Goal: Find specific page/section: Find specific page/section

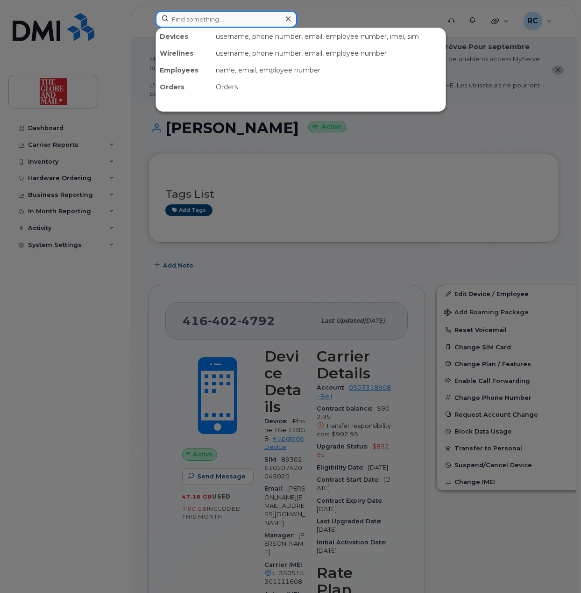
click at [240, 23] on input at bounding box center [227, 19] width 142 height 17
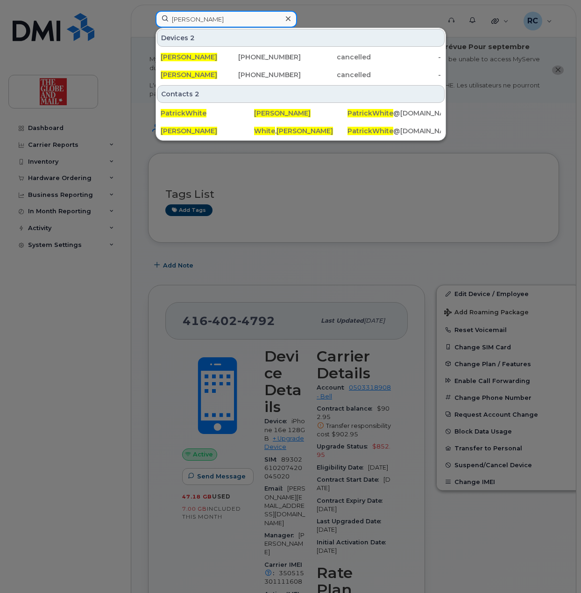
click at [254, 21] on input "patrick white" at bounding box center [227, 19] width 142 height 17
drag, startPoint x: 197, startPoint y: 21, endPoint x: 86, endPoint y: 30, distance: 111.7
click at [148, 29] on div "patrick white Devices 2 Patrick White 204-795-0065 cancelled - Patrick White 41…" at bounding box center [295, 21] width 294 height 21
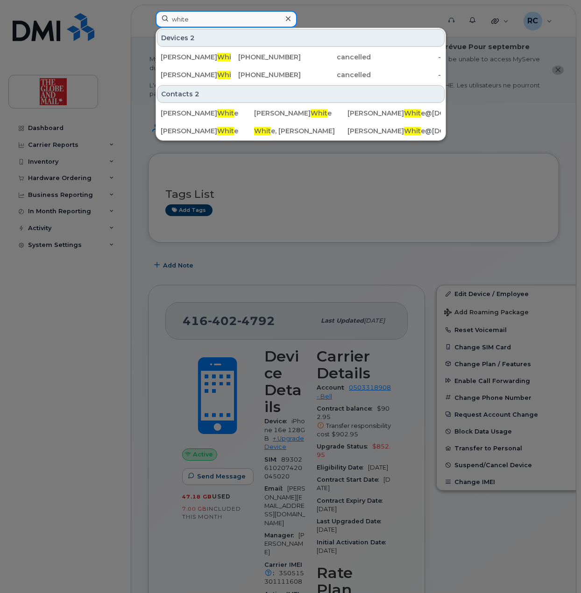
type input "white"
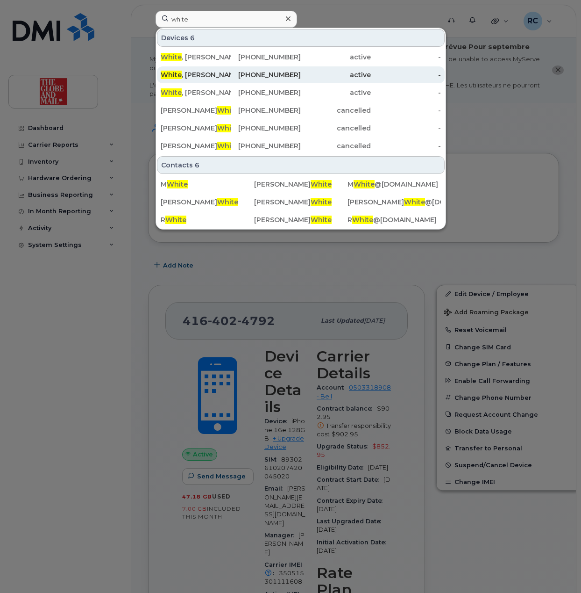
click at [203, 72] on div "White , Patrick" at bounding box center [196, 74] width 70 height 9
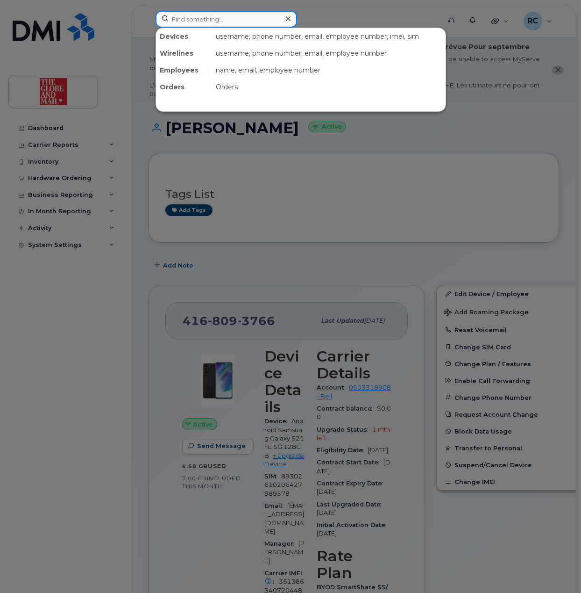
click at [224, 24] on input at bounding box center [227, 19] width 142 height 17
type input "mcgee"
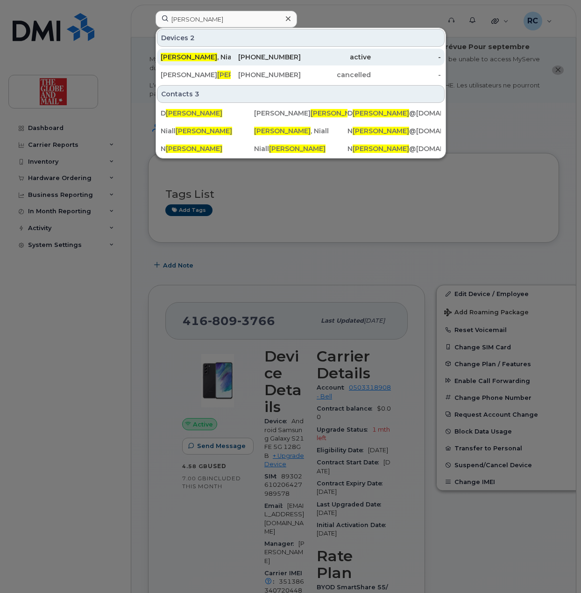
click at [180, 53] on div "McGee , Niall" at bounding box center [196, 56] width 70 height 9
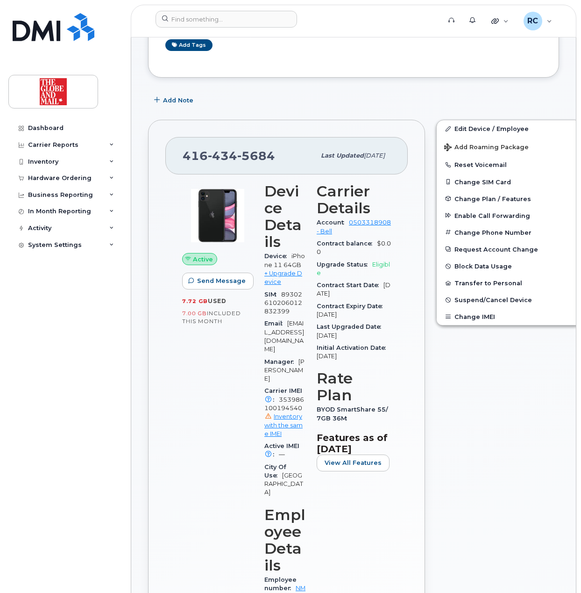
scroll to position [187, 0]
